Goal: Transaction & Acquisition: Register for event/course

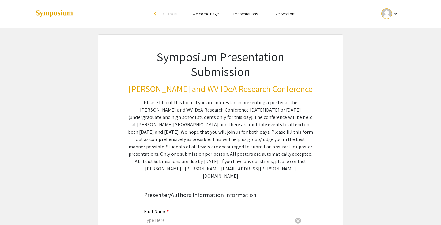
click at [246, 12] on link "Presentations" at bounding box center [245, 14] width 25 height 6
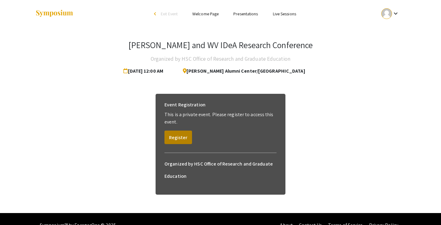
click at [183, 138] on button "Register" at bounding box center [178, 136] width 28 height 13
click at [181, 134] on button "Register" at bounding box center [178, 136] width 28 height 13
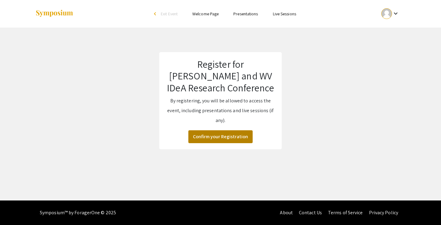
click at [214, 136] on button "Confirm your Registration" at bounding box center [220, 136] width 64 height 13
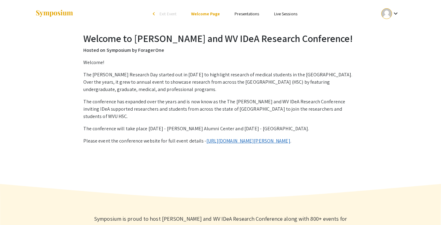
click at [216, 138] on link "[URL][DOMAIN_NAME][PERSON_NAME]" at bounding box center [248, 141] width 84 height 6
